Goal: Check status: Check status

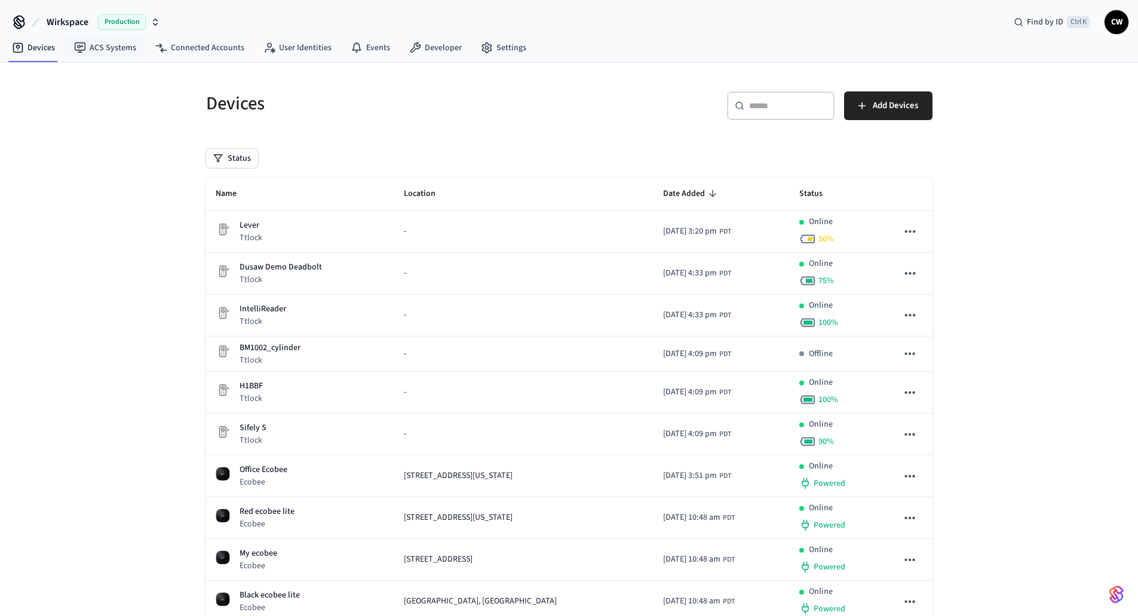
click at [82, 23] on span "Wirkspace" at bounding box center [68, 22] width 42 height 14
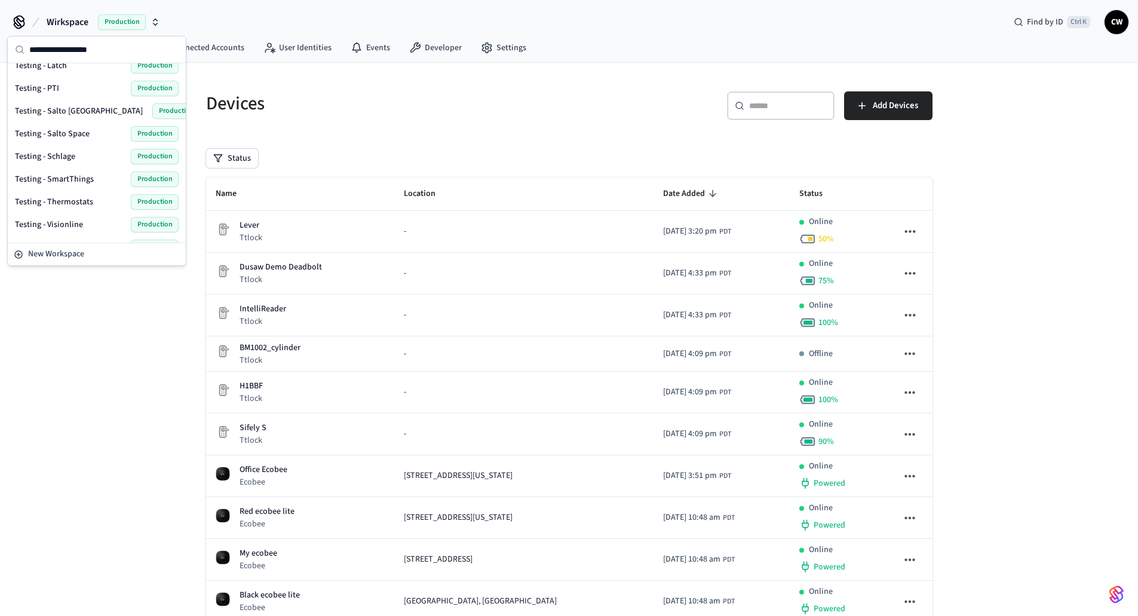
scroll to position [779, 0]
click at [94, 228] on span "Yale Home Certification" at bounding box center [57, 229] width 84 height 12
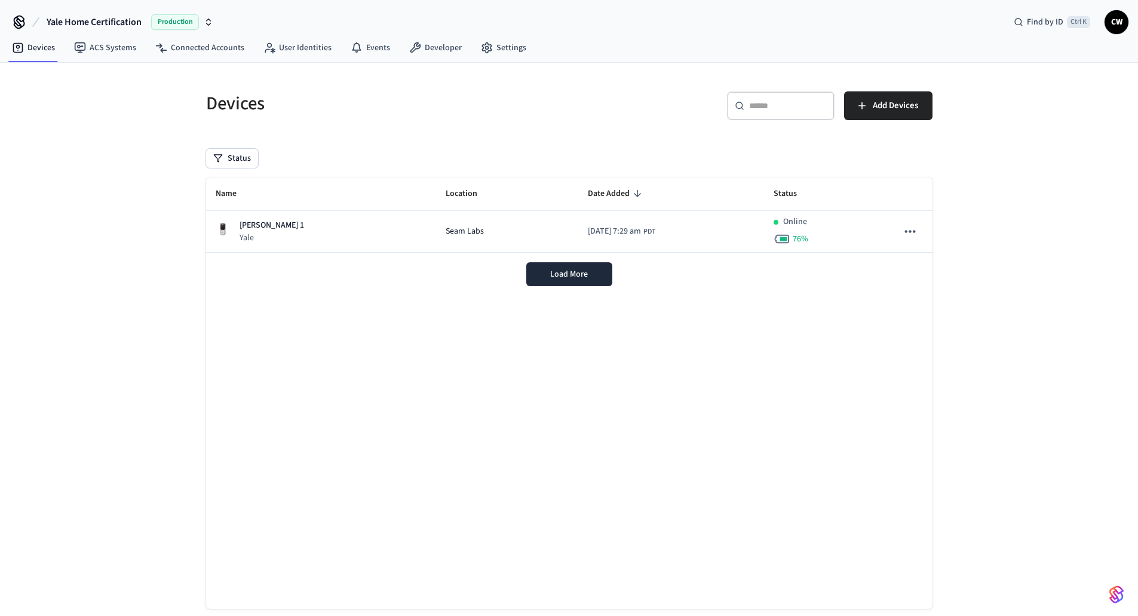
click at [105, 221] on div "Devices ​ ​ Add Devices Status Name Location Date Added Status Linus 1 Yale Sea…" at bounding box center [569, 352] width 1138 height 578
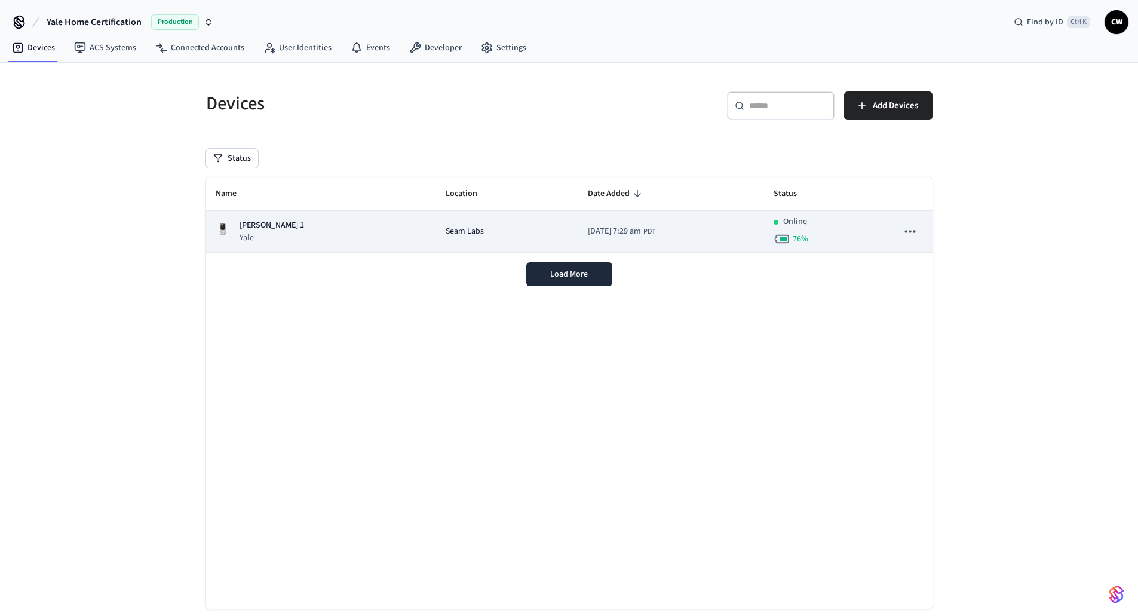
click at [278, 228] on div "Linus 1 Yale" at bounding box center [322, 231] width 212 height 25
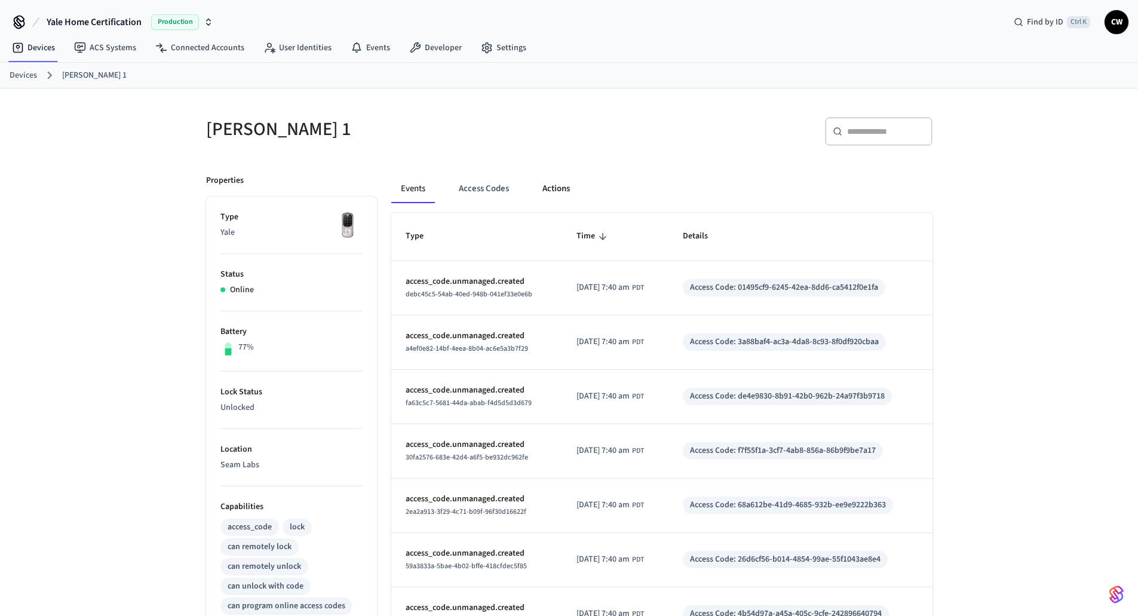
click at [543, 199] on button "Actions" at bounding box center [556, 188] width 47 height 29
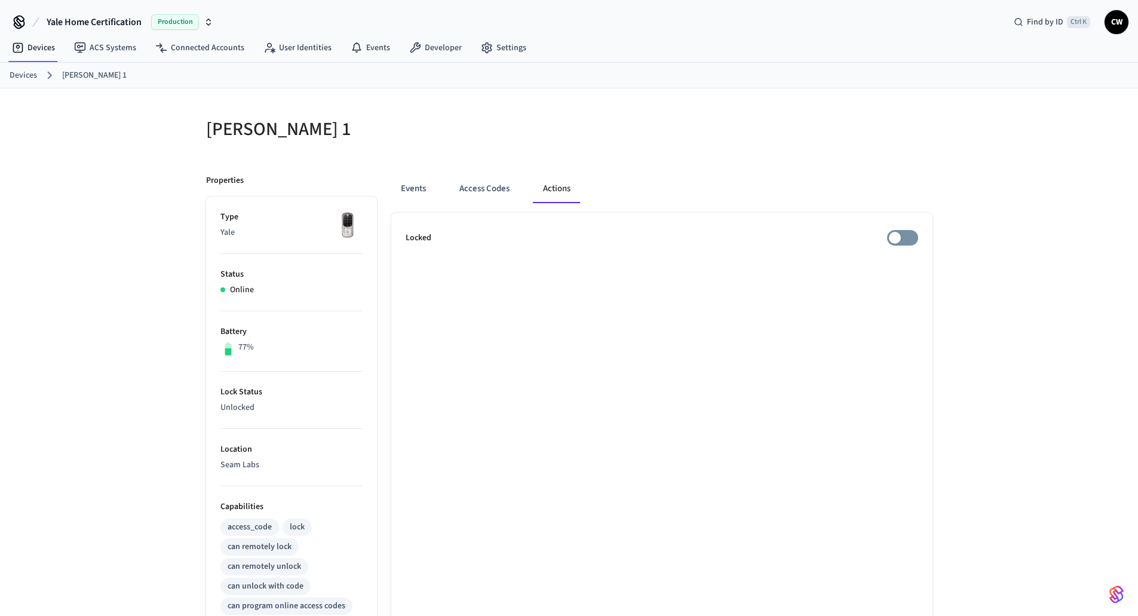
click at [734, 167] on div "Events Access Codes Actions Locked" at bounding box center [655, 516] width 556 height 713
click at [179, 138] on div "Linus 1 Properties Type Yale Status Online Battery 77% Lock Status Unlocked Loc…" at bounding box center [569, 480] width 1138 height 785
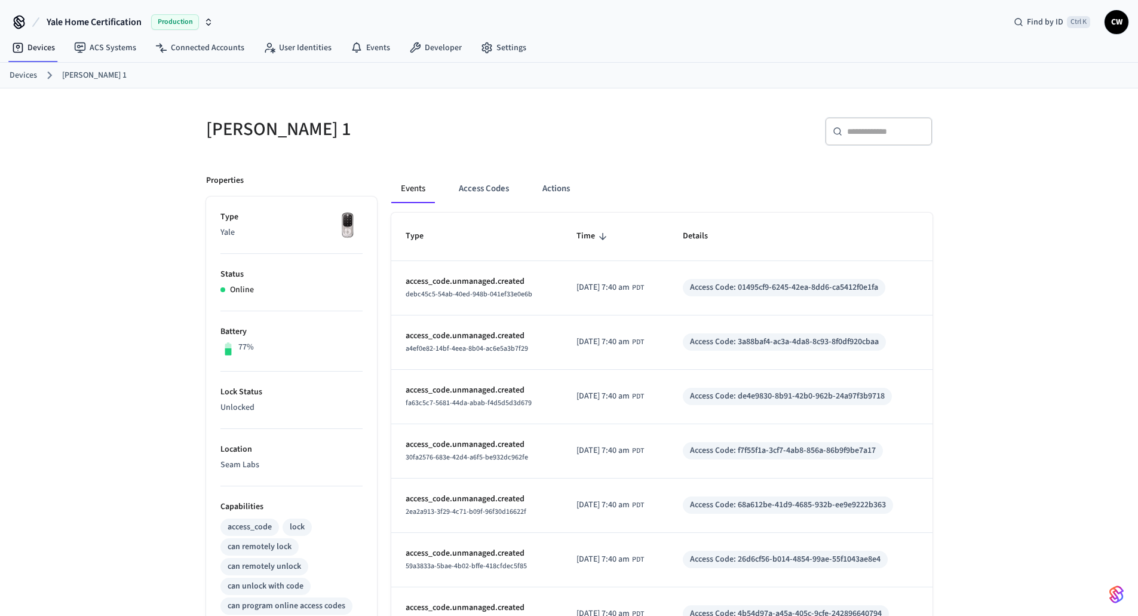
click at [103, 195] on div "Linus 1 ​ ​ Properties Type Yale Status Online Battery 77% Lock Status Unlocked…" at bounding box center [569, 480] width 1138 height 785
click at [567, 187] on button "Actions" at bounding box center [556, 188] width 47 height 29
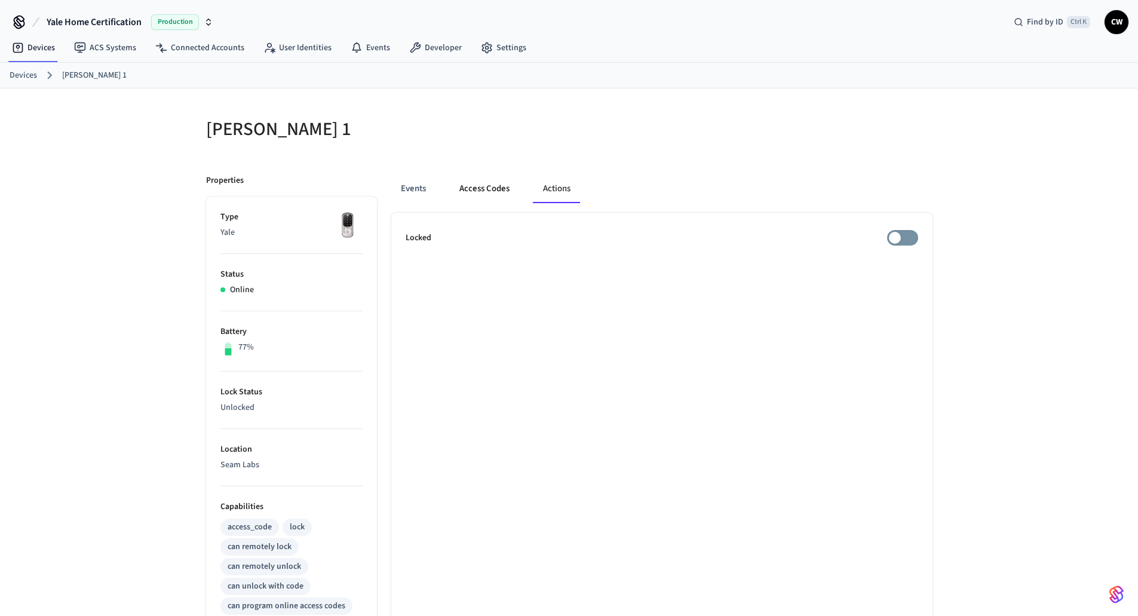
click at [494, 189] on button "Access Codes" at bounding box center [484, 188] width 69 height 29
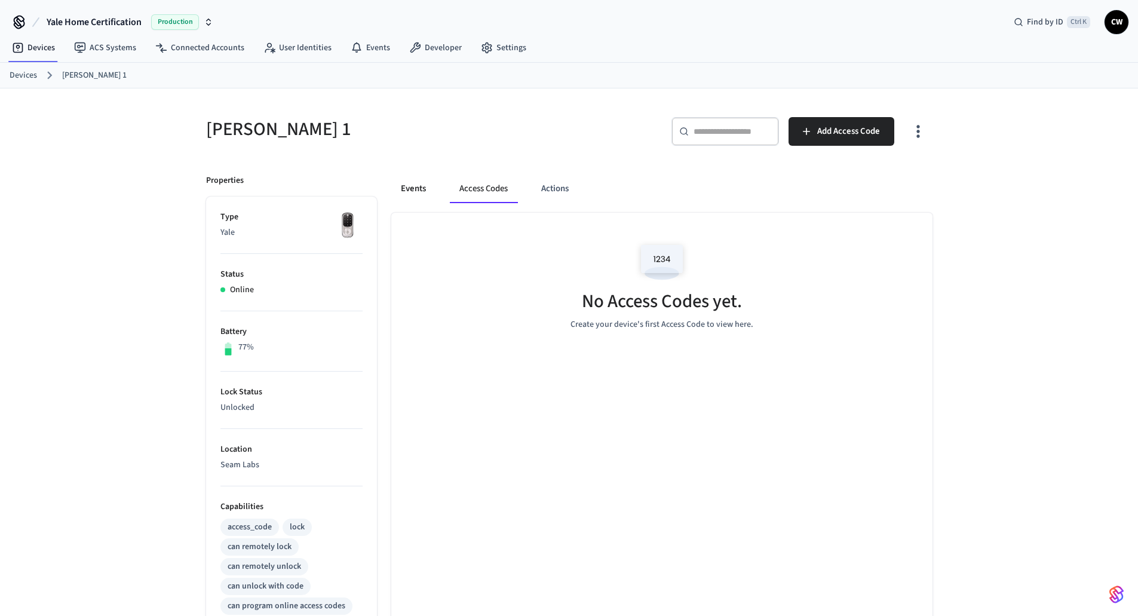
click at [419, 188] on button "Events" at bounding box center [413, 188] width 44 height 29
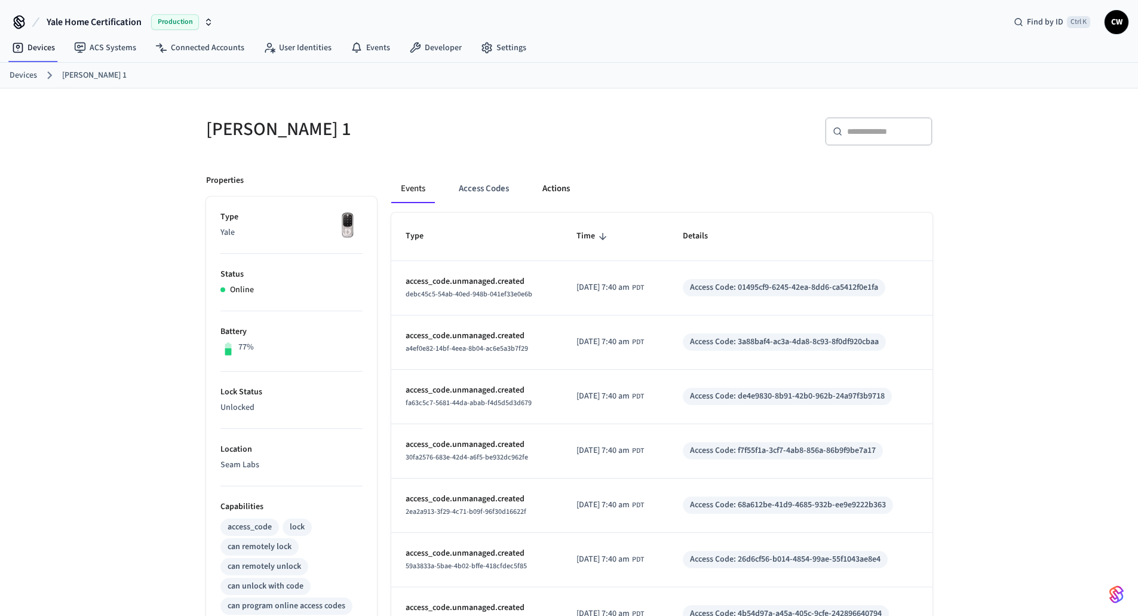
click at [551, 191] on button "Actions" at bounding box center [556, 188] width 47 height 29
click at [559, 189] on button "Actions" at bounding box center [556, 188] width 47 height 29
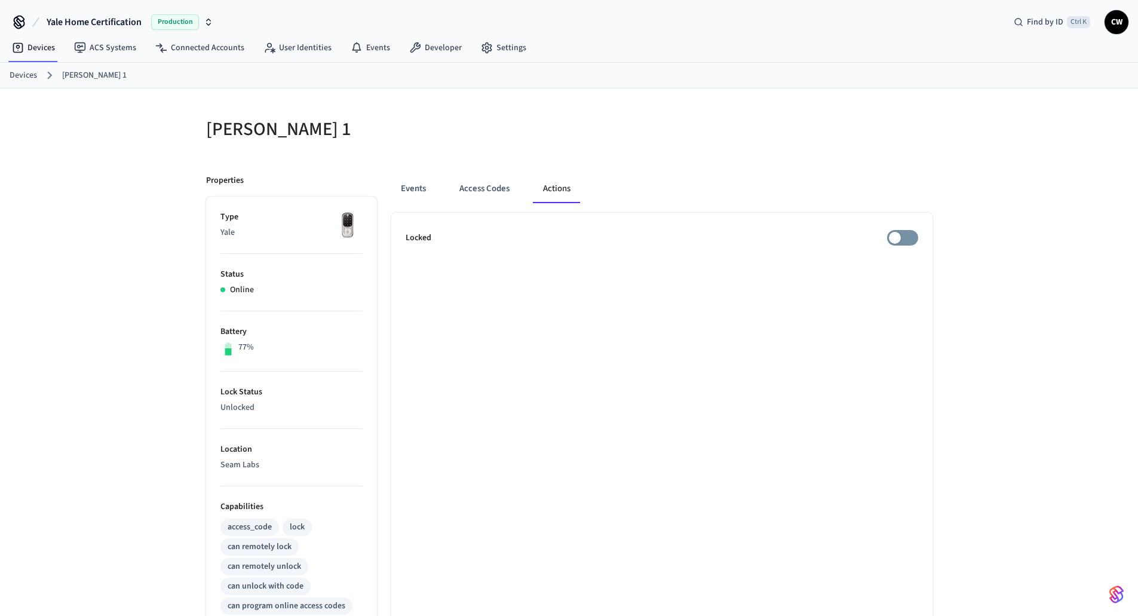
click at [393, 125] on h5 "[PERSON_NAME] 1" at bounding box center [384, 129] width 356 height 25
click at [221, 53] on link "Connected Accounts" at bounding box center [200, 48] width 108 height 22
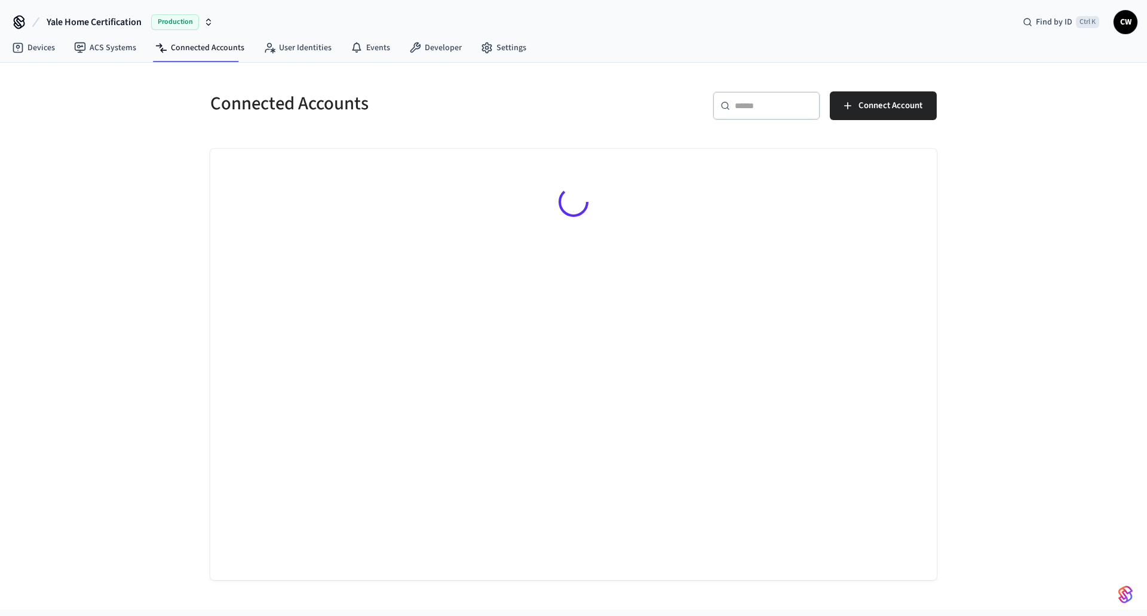
click at [125, 181] on div "Connected Accounts ​ ​ Connect Account" at bounding box center [573, 336] width 1147 height 547
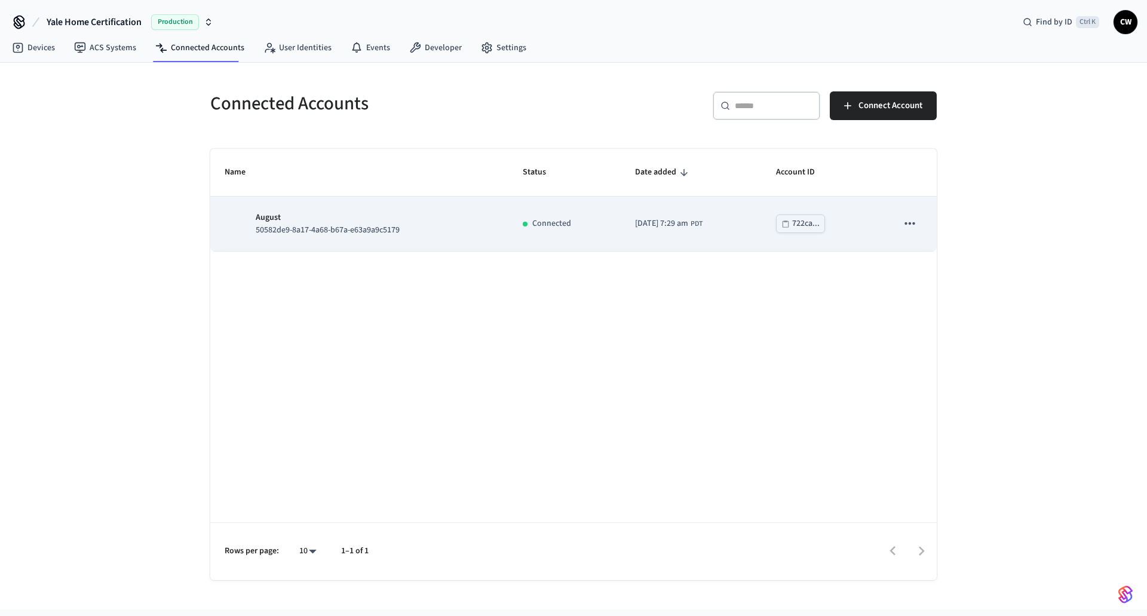
click at [380, 214] on p "August" at bounding box center [328, 218] width 144 height 13
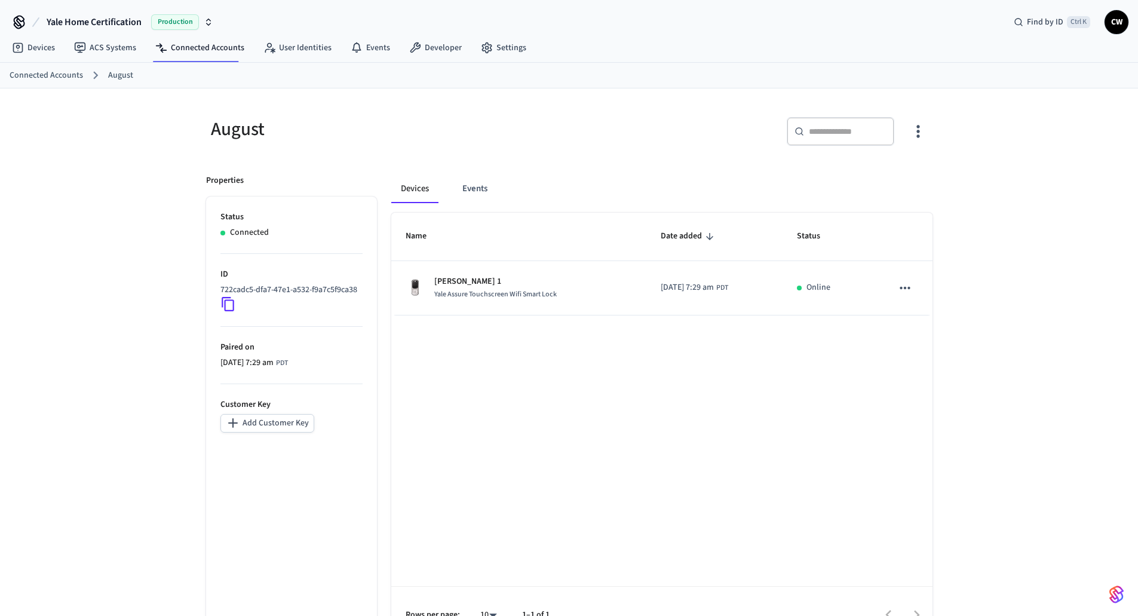
click at [917, 127] on icon "button" at bounding box center [918, 131] width 3 height 13
click at [907, 176] on span "Sync Account" at bounding box center [884, 180] width 48 height 12
click at [581, 141] on div at bounding box center [573, 308] width 1147 height 616
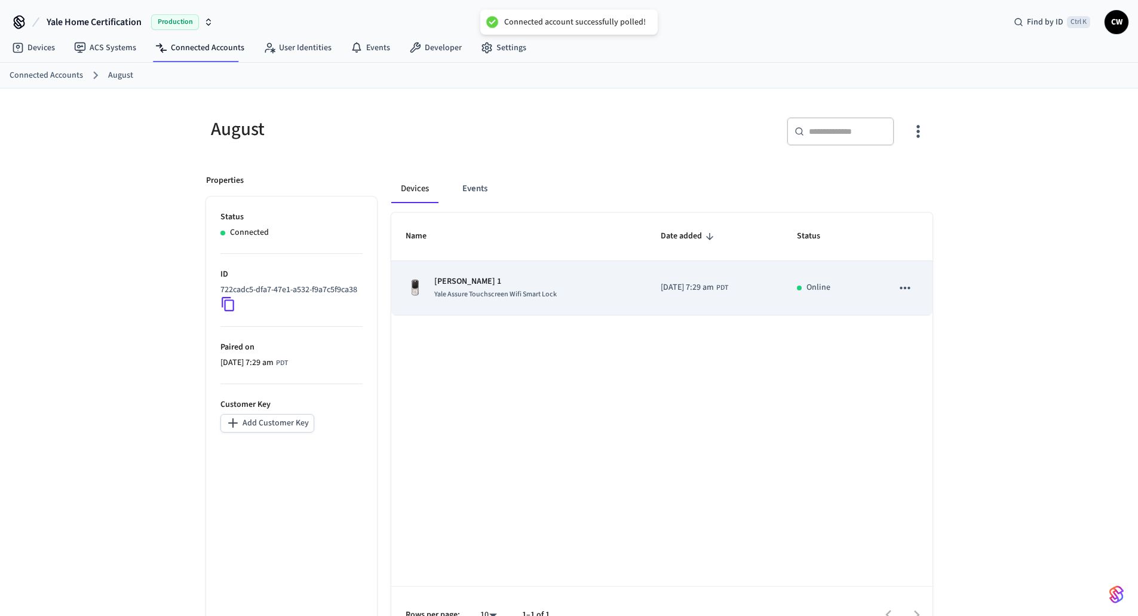
click at [553, 304] on td "[PERSON_NAME] 1 Yale Assure Touchscreen Wifi Smart Lock" at bounding box center [518, 288] width 255 height 54
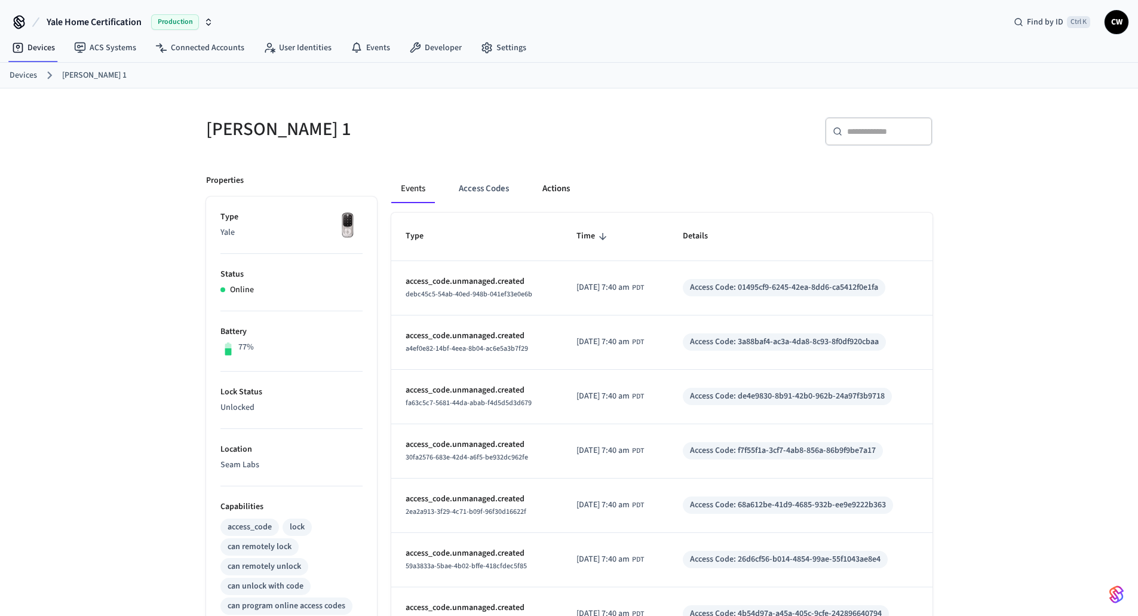
click at [552, 180] on button "Actions" at bounding box center [556, 188] width 47 height 29
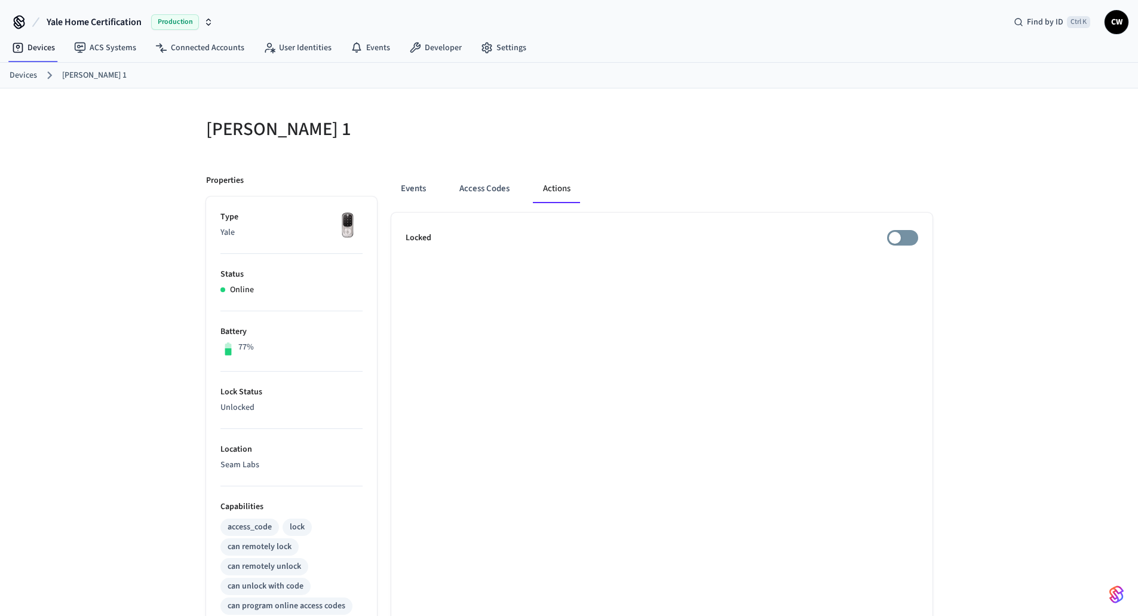
click at [528, 140] on h5 "[PERSON_NAME] 1" at bounding box center [384, 129] width 356 height 25
drag, startPoint x: 128, startPoint y: 146, endPoint x: 128, endPoint y: 139, distance: 7.2
click at [128, 143] on div "[PERSON_NAME] 1 Properties Type Yale Status Online Battery 53% Lock Status Lock…" at bounding box center [569, 480] width 1138 height 785
click at [140, 186] on div "[PERSON_NAME] 1 Properties Type Yale Status Online Battery 53% Lock Status Lock…" at bounding box center [569, 480] width 1138 height 785
click at [500, 353] on ul "Locked" at bounding box center [661, 543] width 541 height 661
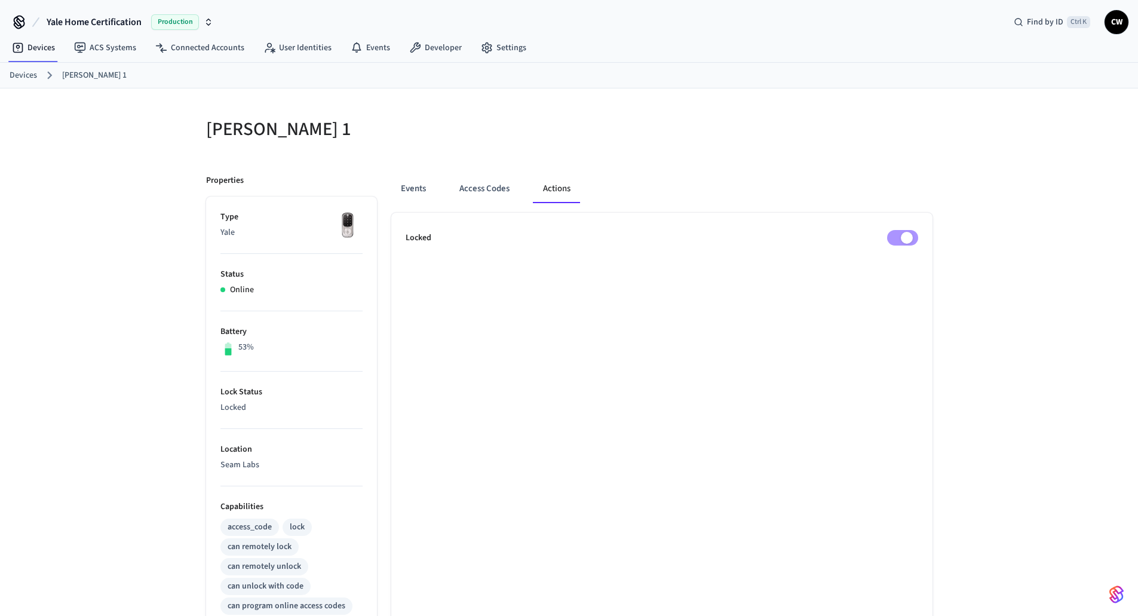
click at [179, 381] on div "[PERSON_NAME] 1 Properties Type Yale Status Online Battery 53% Lock Status Lock…" at bounding box center [569, 480] width 1138 height 785
drag, startPoint x: 128, startPoint y: 201, endPoint x: 128, endPoint y: 194, distance: 6.6
click at [129, 199] on div "[PERSON_NAME] 1 Properties Type Yale Status Online Battery 53% Lock Status Lock…" at bounding box center [569, 480] width 1138 height 785
